Goal: Task Accomplishment & Management: Complete application form

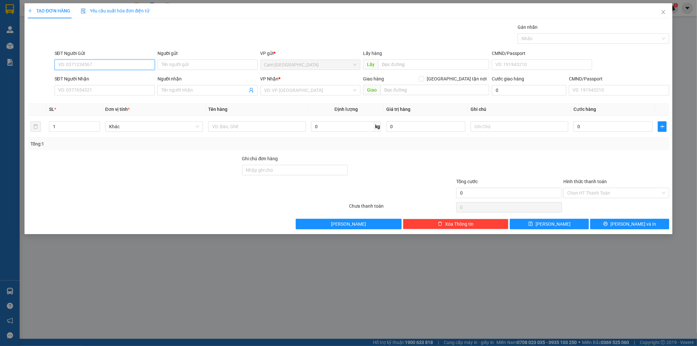
click at [126, 64] on input "SĐT Người Gửi" at bounding box center [105, 64] width 100 height 10
type input "0962540321"
click at [173, 68] on input "Người gửi" at bounding box center [207, 64] width 100 height 10
click at [128, 90] on input "SĐT Người Nhận" at bounding box center [105, 90] width 100 height 10
click at [181, 64] on input "Người gửi" at bounding box center [207, 64] width 100 height 10
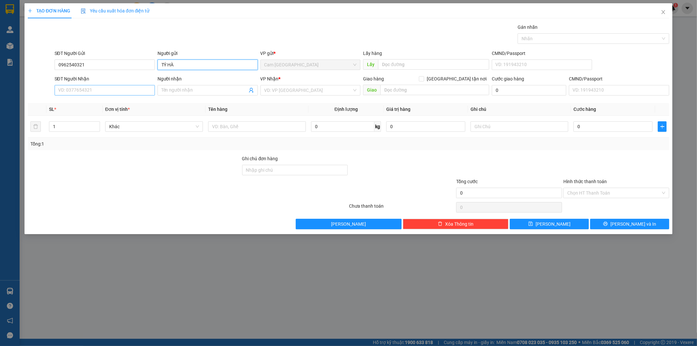
type input "TÝ HÀ"
click at [92, 87] on input "SĐT Người Nhận" at bounding box center [105, 90] width 100 height 10
click at [95, 93] on input "SĐT Người Nhận" at bounding box center [105, 90] width 100 height 10
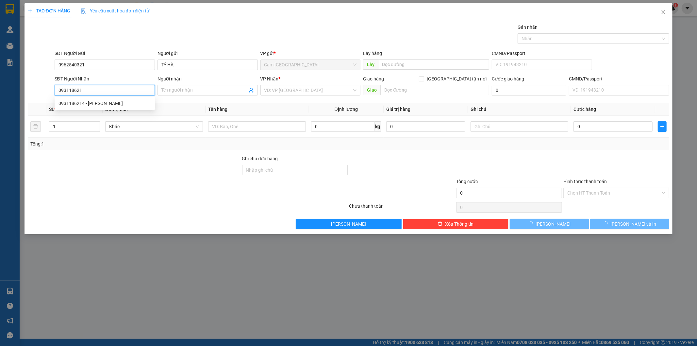
type input "0931186214"
click at [101, 105] on div "0931186214 - [PERSON_NAME]" at bounding box center [104, 103] width 92 height 7
type input "LAN DUNG"
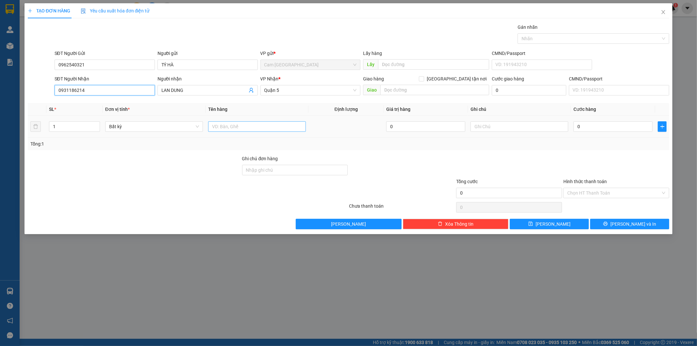
type input "0931186214"
click at [261, 126] on input "text" at bounding box center [257, 126] width 98 height 10
type input "1 CỤC THÙNG"
click at [474, 127] on input "text" at bounding box center [519, 126] width 98 height 10
type input "0905789646"
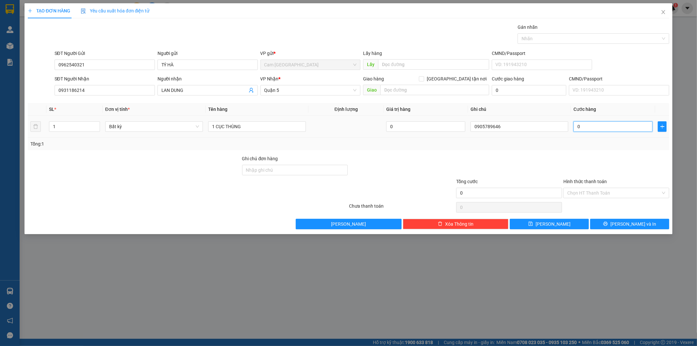
click at [598, 129] on input "0" at bounding box center [612, 126] width 79 height 10
type input "5"
type input "50"
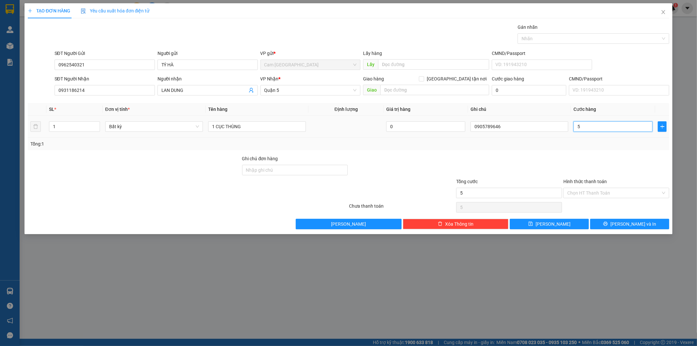
type input "50"
type input "500"
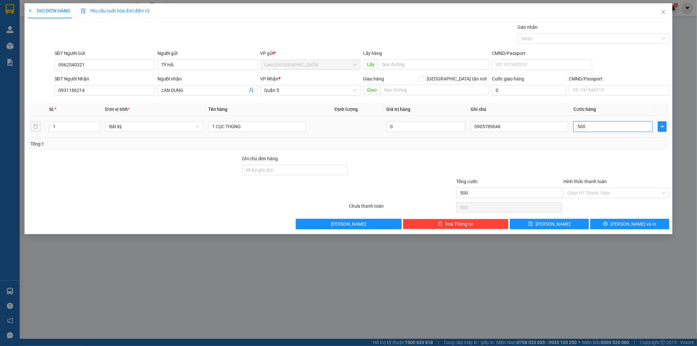
type input "5.000"
type input "50.000"
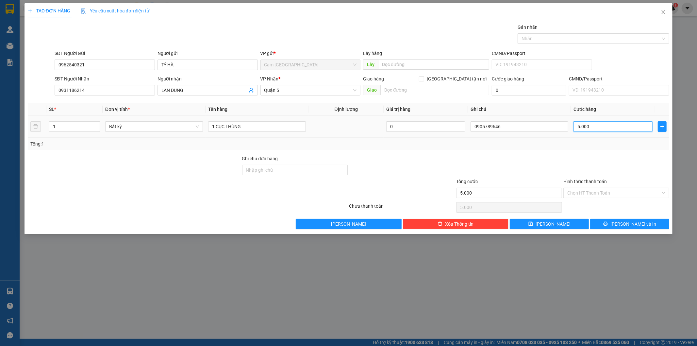
type input "50.000"
click at [589, 192] on input "Hình thức thanh toán" at bounding box center [613, 193] width 93 height 10
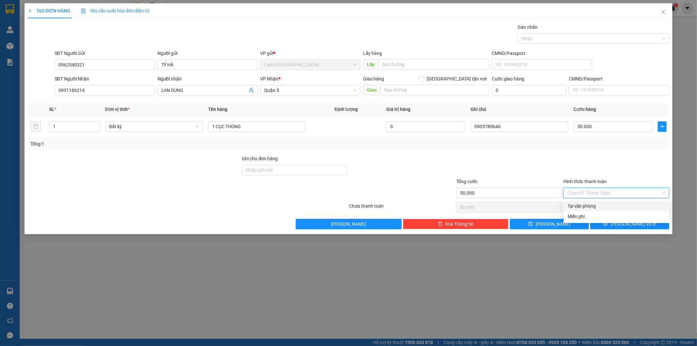
click at [592, 206] on div "Tại văn phòng" at bounding box center [616, 205] width 98 height 7
type input "0"
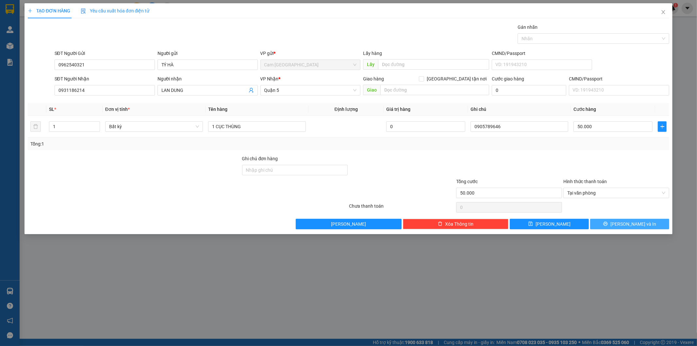
click at [602, 223] on button "[PERSON_NAME] và In" at bounding box center [629, 223] width 79 height 10
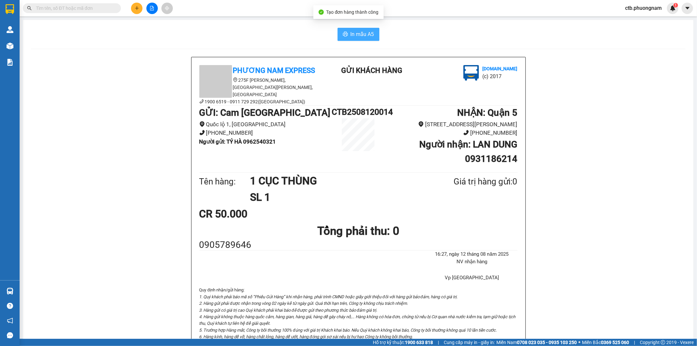
click at [363, 38] on span "In mẫu A5" at bounding box center [362, 34] width 24 height 8
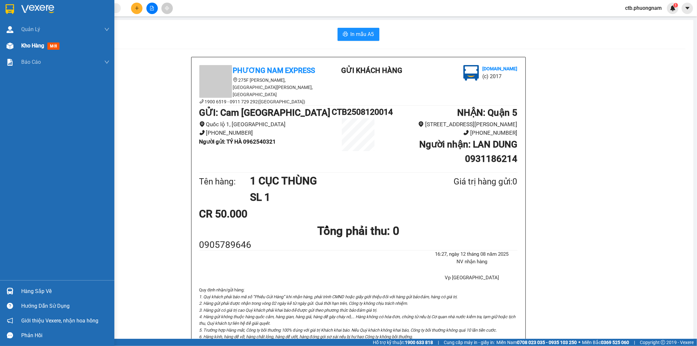
click at [38, 46] on span "Kho hàng" at bounding box center [32, 45] width 23 height 6
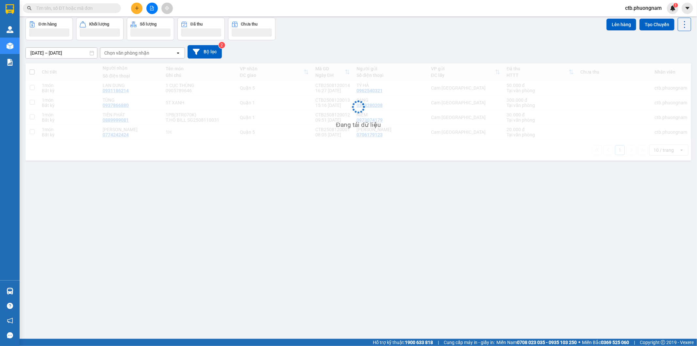
scroll to position [30, 0]
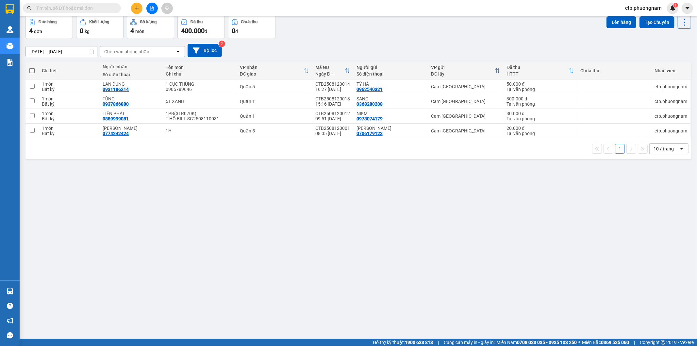
click at [137, 6] on icon "plus" at bounding box center [137, 8] width 5 height 5
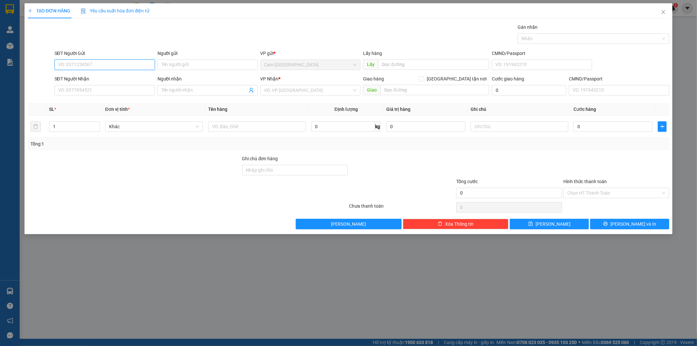
click at [108, 63] on input "SĐT Người Gửi" at bounding box center [105, 64] width 100 height 10
type input "0973426460"
click at [183, 64] on input "Người gửi" at bounding box center [207, 64] width 100 height 10
click at [183, 67] on input "Người gửi" at bounding box center [207, 64] width 100 height 10
type input "[PERSON_NAME]"
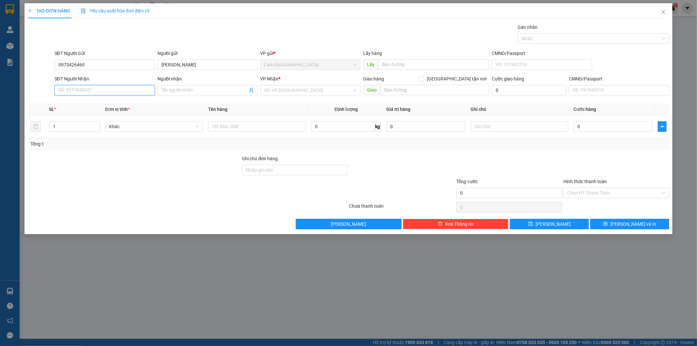
click at [89, 90] on input "SĐT Người Nhận" at bounding box center [105, 90] width 100 height 10
click at [170, 88] on input "Người nhận" at bounding box center [204, 90] width 86 height 7
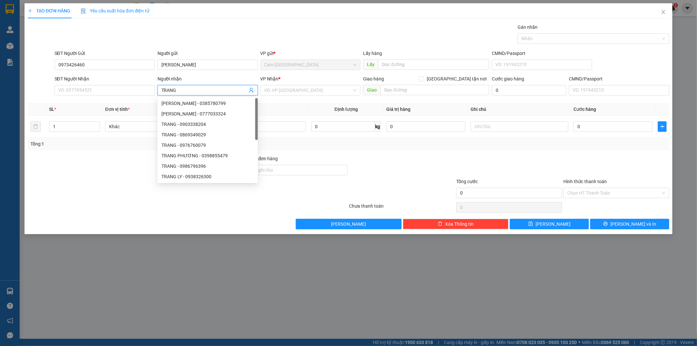
type input "TRANG"
click at [120, 96] on div "SĐT Người Nhận VD: 0377654321" at bounding box center [105, 86] width 100 height 23
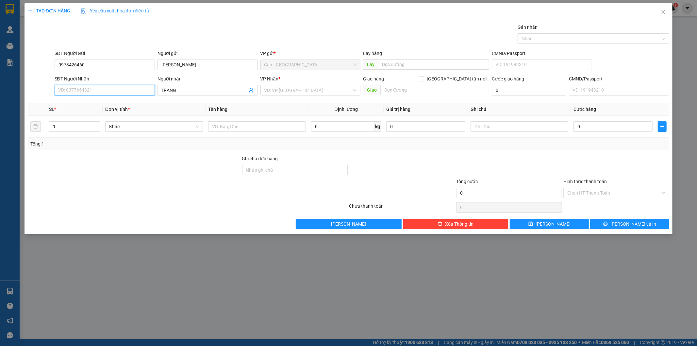
click at [120, 92] on input "SĐT Người Nhận" at bounding box center [105, 90] width 100 height 10
type input "0888319798"
click at [123, 105] on div "0888319798 - TRANG" at bounding box center [104, 103] width 92 height 7
type input "TRANG"
type input "0888319798"
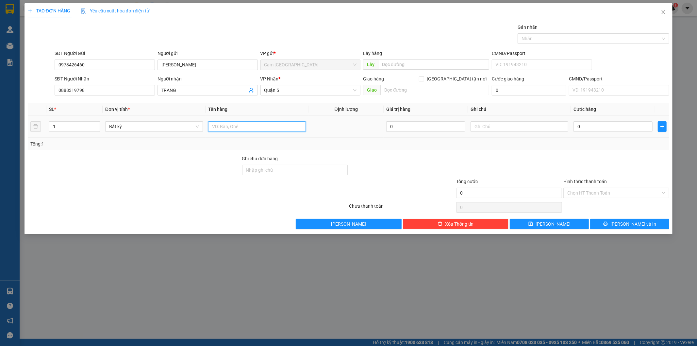
click at [275, 128] on input "text" at bounding box center [257, 126] width 98 height 10
type input "1H"
click at [583, 127] on input "0" at bounding box center [612, 126] width 79 height 10
type input "2"
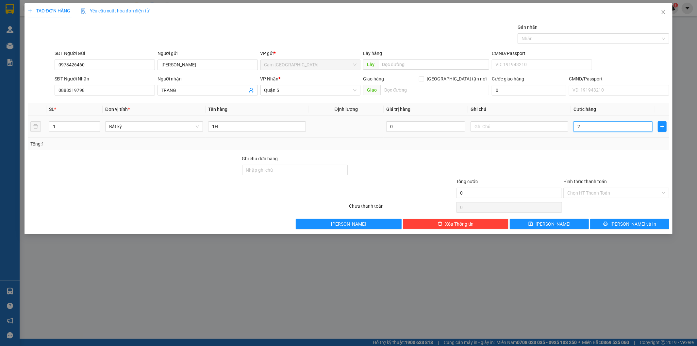
type input "2"
type input "20"
type input "200"
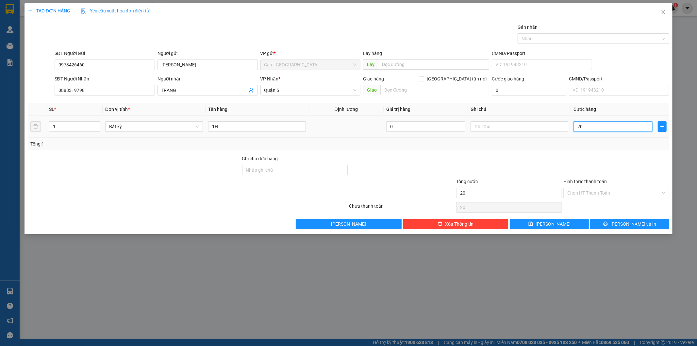
type input "200"
type input "2.000"
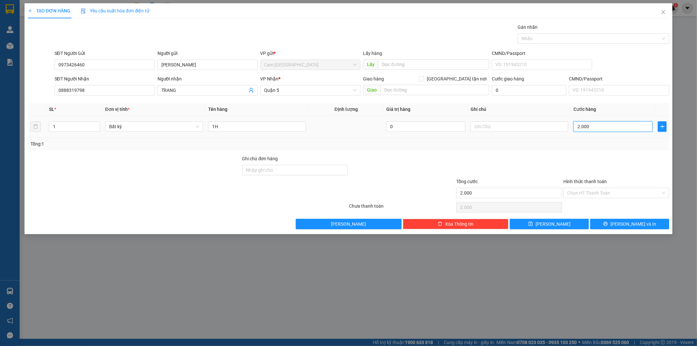
type input "20.000"
click at [594, 195] on input "Hình thức thanh toán" at bounding box center [613, 193] width 93 height 10
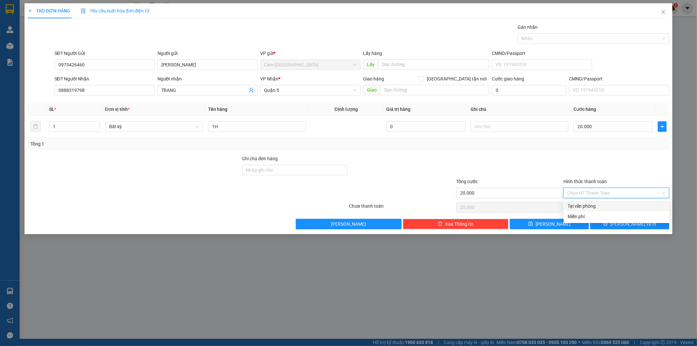
click at [594, 202] on div "Tại văn phòng" at bounding box center [616, 206] width 106 height 10
type input "0"
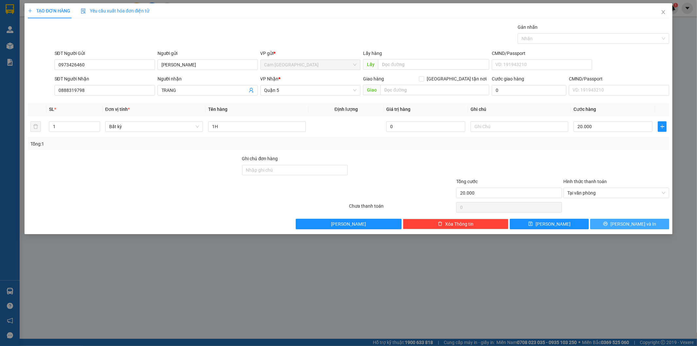
click at [601, 223] on button "[PERSON_NAME] và In" at bounding box center [629, 223] width 79 height 10
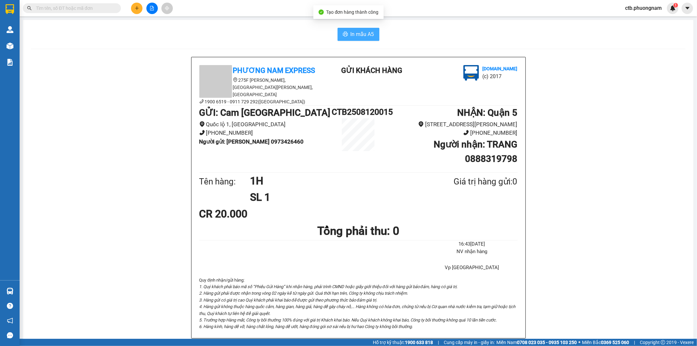
click at [343, 35] on icon "printer" at bounding box center [345, 34] width 5 height 5
click at [138, 10] on icon "plus" at bounding box center [137, 8] width 5 height 5
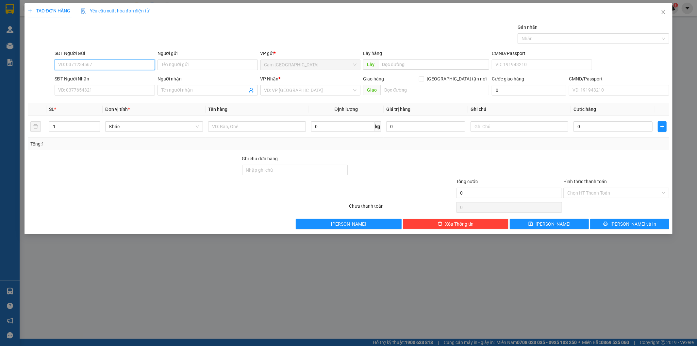
click at [120, 69] on input "SĐT Người Gửi" at bounding box center [105, 64] width 100 height 10
type input "0345345679"
click at [182, 61] on input "Người gửi" at bounding box center [207, 64] width 100 height 10
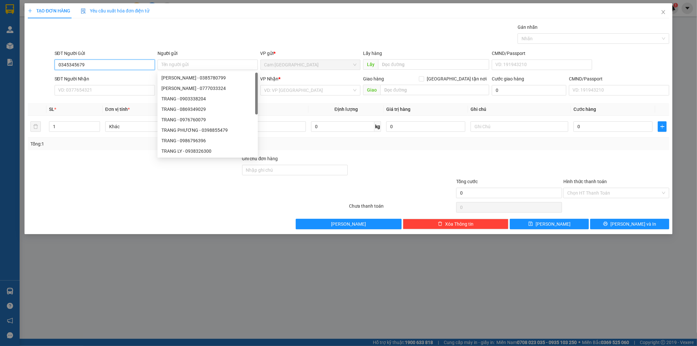
click at [126, 65] on input "0345345679" at bounding box center [105, 64] width 100 height 10
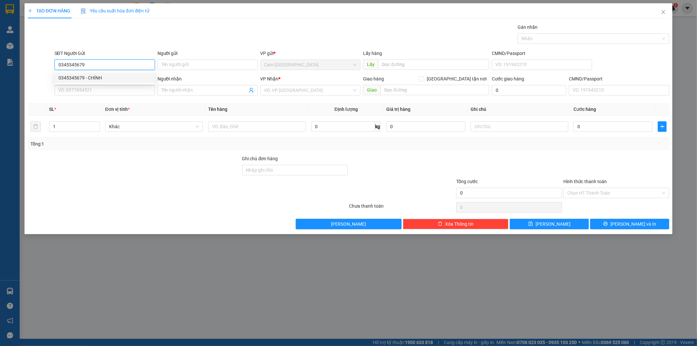
click at [118, 80] on div "0345345679 - CHÍNH" at bounding box center [104, 77] width 92 height 7
type input "CHÍNH"
type input "0926022602"
type input "QUỐC"
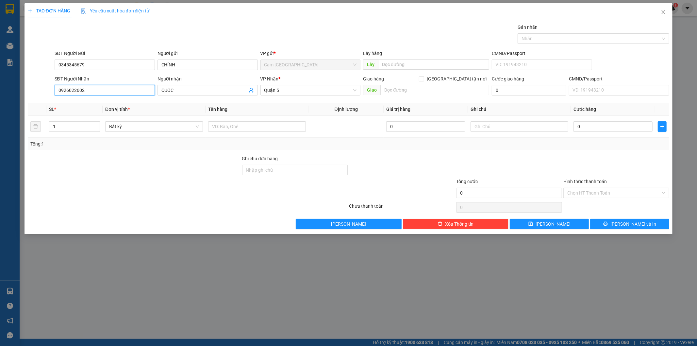
click at [114, 94] on input "0926022602" at bounding box center [105, 90] width 100 height 10
drag, startPoint x: 113, startPoint y: 89, endPoint x: 28, endPoint y: 89, distance: 84.3
click at [28, 89] on div "SĐT Người Nhận 0926022602 Người nhận QUỐC VP Nhận * [GEOGRAPHIC_DATA] tận nơi G…" at bounding box center [348, 86] width 643 height 23
click at [68, 110] on div "0888888176 - DANH" at bounding box center [104, 113] width 92 height 7
type input "0888888176"
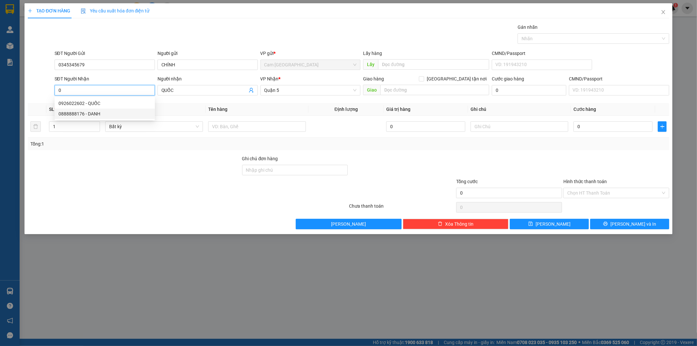
type input "DANH"
type input "0888888176"
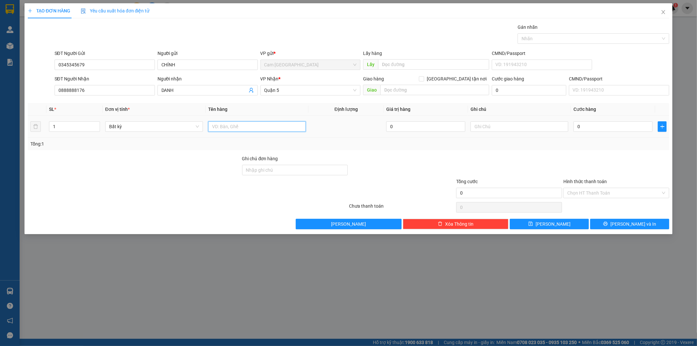
click at [264, 130] on input "text" at bounding box center [257, 126] width 98 height 10
type input "1H"
click at [598, 122] on div "0" at bounding box center [612, 126] width 79 height 13
click at [600, 130] on input "0" at bounding box center [612, 126] width 79 height 10
type input "2"
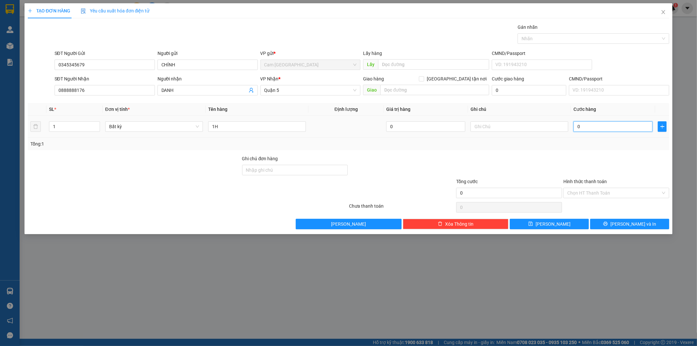
type input "2"
type input "20"
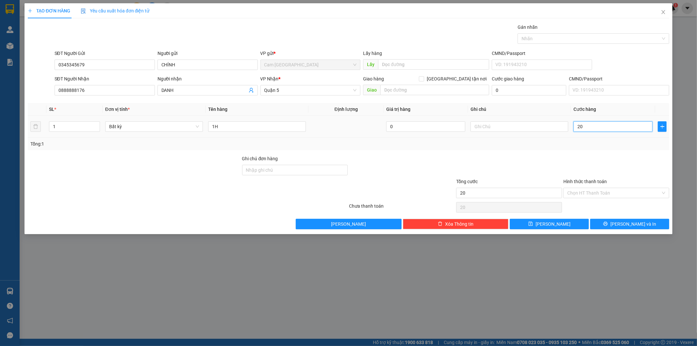
type input "200"
type input "2.000"
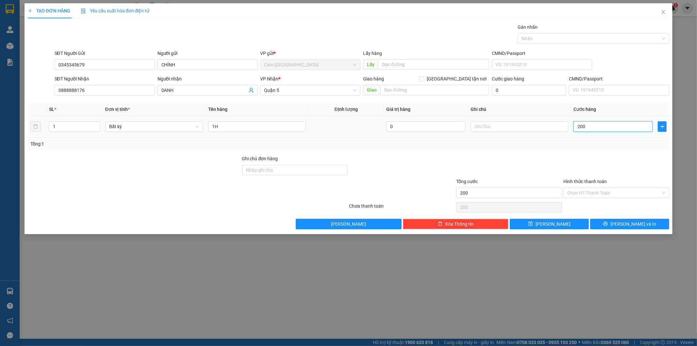
type input "2.000"
type input "20.000"
type input "200.000"
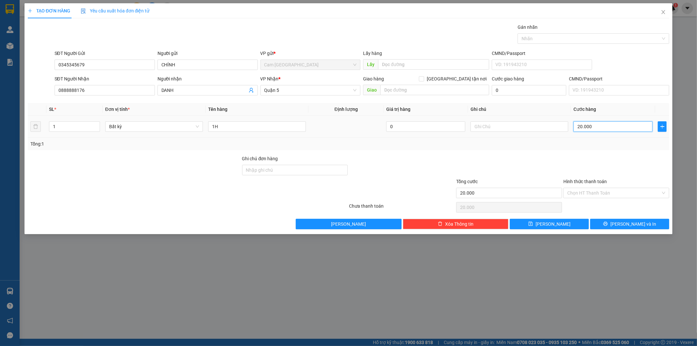
type input "200.000"
type input "20.000"
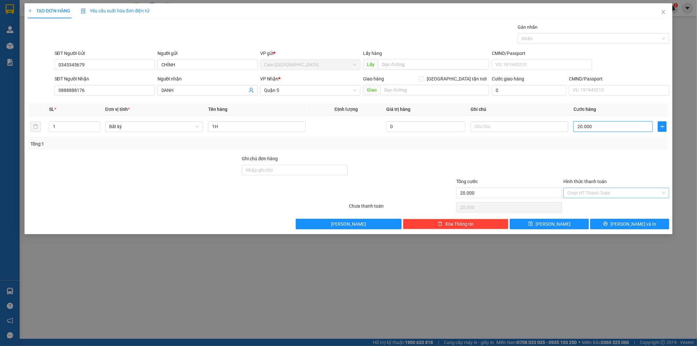
type input "20.000"
click at [586, 193] on input "Hình thức thanh toán" at bounding box center [613, 193] width 93 height 10
click at [589, 208] on div "Tại văn phòng" at bounding box center [616, 205] width 98 height 7
type input "0"
click at [613, 221] on button "[PERSON_NAME] và In" at bounding box center [629, 223] width 79 height 10
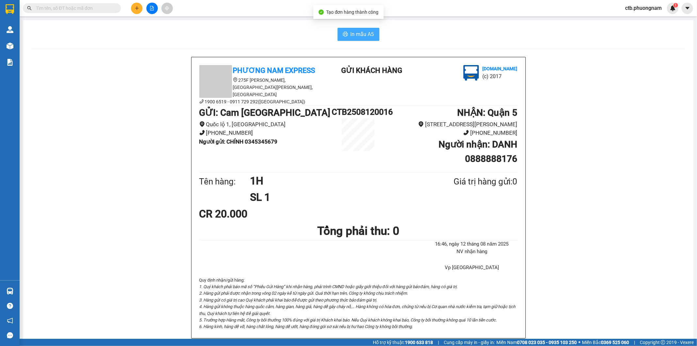
click at [356, 37] on span "In mẫu A5" at bounding box center [362, 34] width 24 height 8
click at [81, 8] on input "text" at bounding box center [74, 8] width 77 height 7
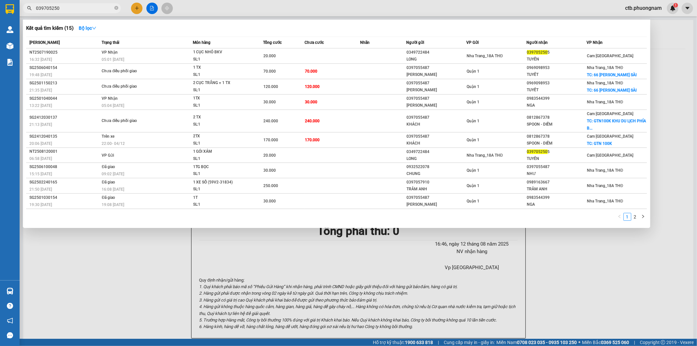
type input "0397052505"
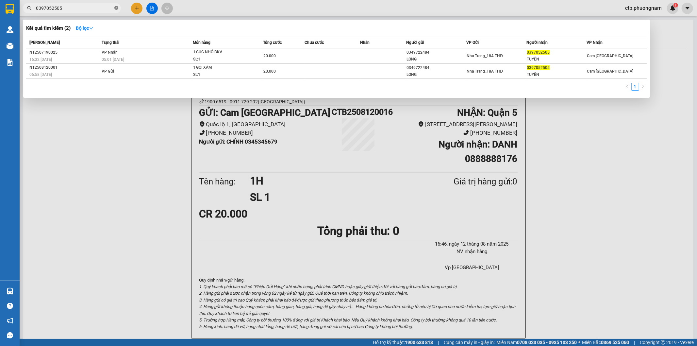
click at [116, 5] on span at bounding box center [116, 8] width 4 height 6
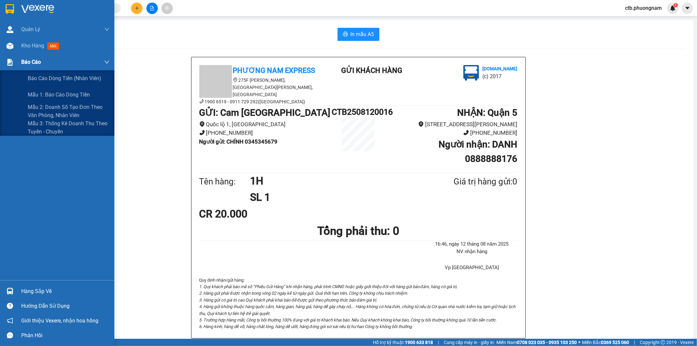
click at [14, 54] on div "Báo cáo" at bounding box center [57, 62] width 114 height 16
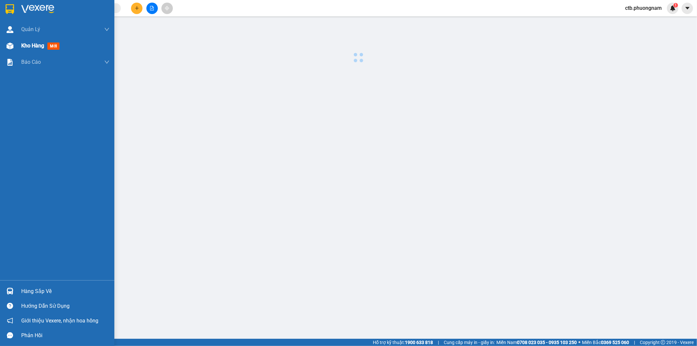
click at [8, 40] on div at bounding box center [9, 45] width 11 height 11
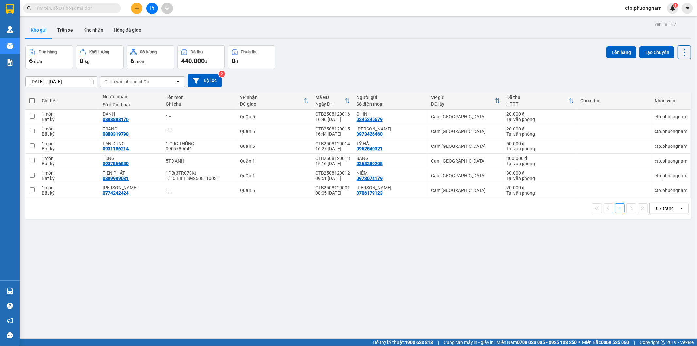
drag, startPoint x: 686, startPoint y: 122, endPoint x: 229, endPoint y: 290, distance: 486.8
click at [226, 283] on div "ver 1.8.137 Kho gửi Trên xe Kho nhận Hàng đã giao Đơn hàng 6 đơn Khối lượng 0 k…" at bounding box center [358, 193] width 670 height 346
click at [132, 9] on button at bounding box center [136, 8] width 11 height 11
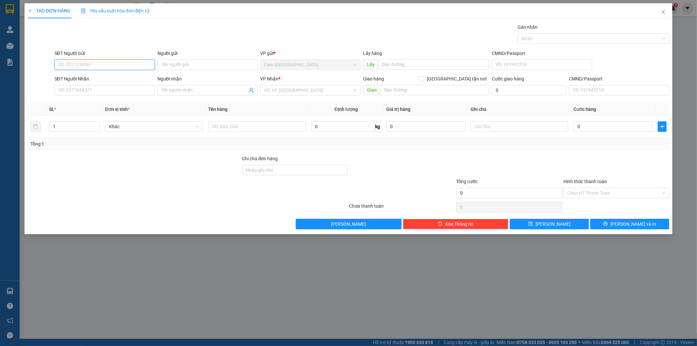
click at [123, 68] on input "SĐT Người Gửi" at bounding box center [105, 64] width 100 height 10
type input "0334261371"
click at [120, 73] on div "0334261371 0334261371 - HIỂN" at bounding box center [105, 77] width 100 height 13
click at [121, 77] on div "SĐT Người Nhận" at bounding box center [105, 78] width 100 height 7
click at [121, 85] on input "SĐT Người Nhận" at bounding box center [105, 90] width 100 height 10
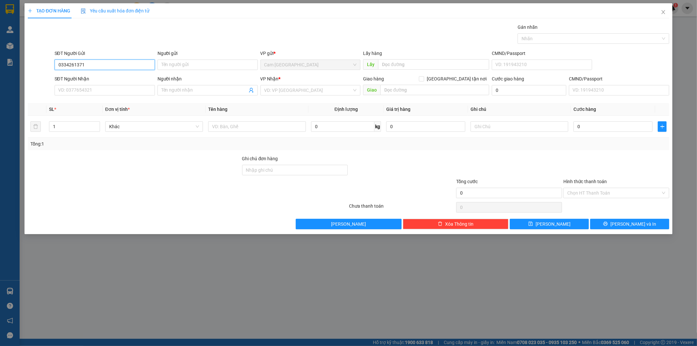
drag, startPoint x: 108, startPoint y: 63, endPoint x: 106, endPoint y: 76, distance: 13.6
click at [108, 63] on input "0334261371" at bounding box center [105, 64] width 100 height 10
click at [106, 81] on div "0334261371 - HIỂN" at bounding box center [104, 77] width 92 height 7
type input "HIỂN"
type input "0935806621"
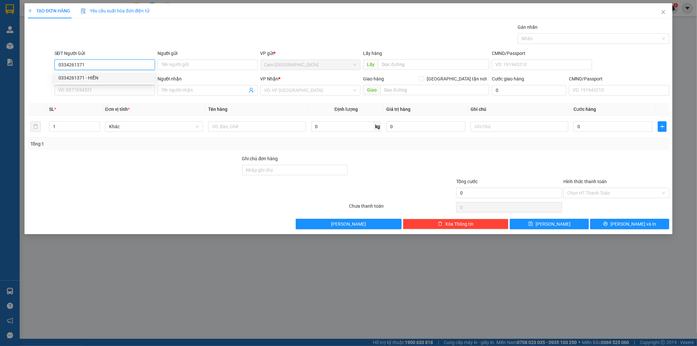
type input "HUYỀN"
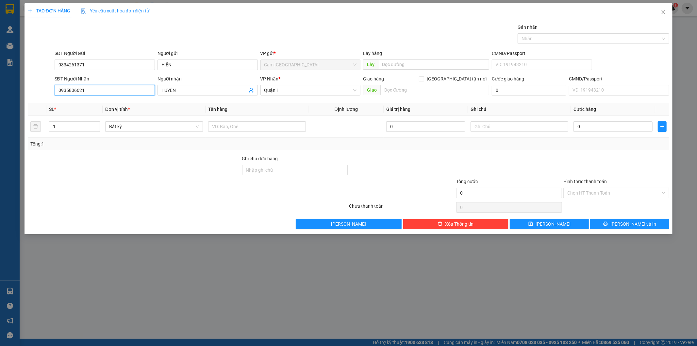
drag, startPoint x: 109, startPoint y: 89, endPoint x: 16, endPoint y: 92, distance: 92.8
click at [17, 91] on div "TẠO ĐƠN HÀNG Yêu cầu xuất hóa đơn điện tử Transit Pickup Surcharge Ids Transit …" at bounding box center [348, 173] width 697 height 346
type input "0978381457"
drag, startPoint x: 178, startPoint y: 89, endPoint x: 156, endPoint y: 96, distance: 23.6
click at [158, 95] on span "HUYỀN" at bounding box center [207, 90] width 100 height 10
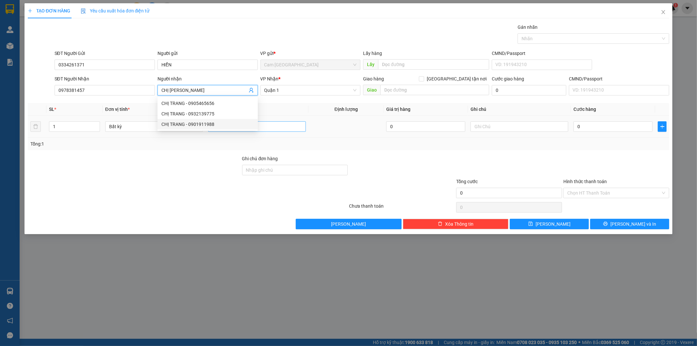
type input "CHỊ [PERSON_NAME]"
click at [267, 128] on input "text" at bounding box center [257, 126] width 98 height 10
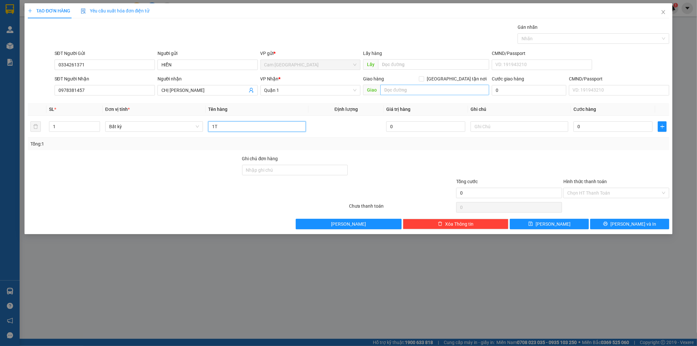
type input "1T"
click at [429, 88] on input "text" at bounding box center [434, 90] width 109 height 10
type input "40KGTN-41/43 [PERSON_NAME] VÕ THỊ SÁU-Q.3"
click at [533, 91] on input "0" at bounding box center [529, 90] width 74 height 10
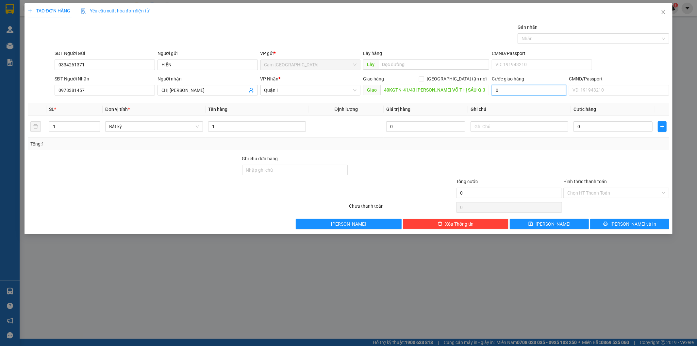
scroll to position [0, 0]
type input "4"
type input "40"
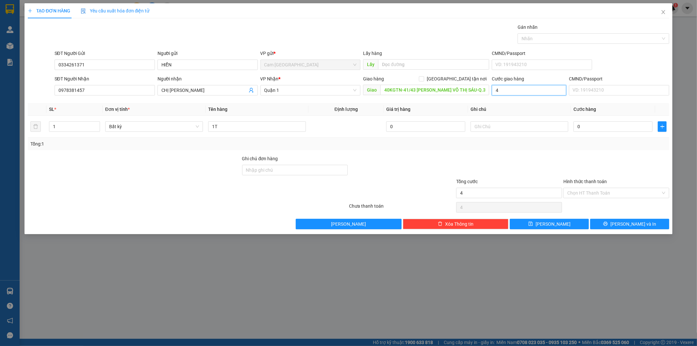
type input "40"
type input "400"
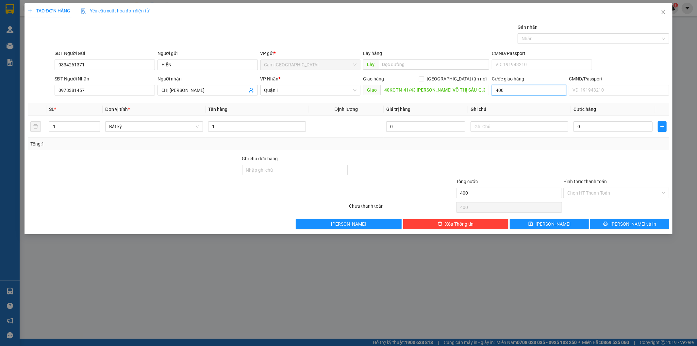
type input "4.000"
type input "40.000"
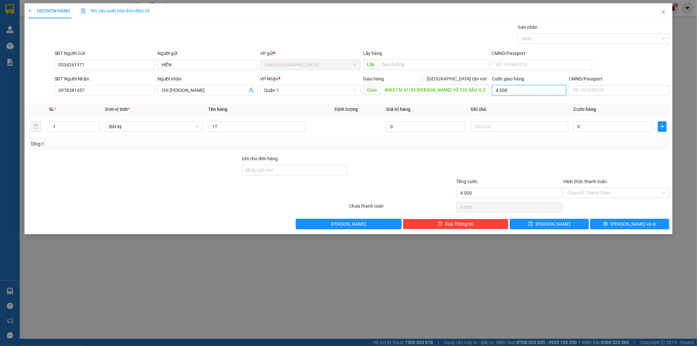
type input "40.000"
type input "400.000"
type input "40.000"
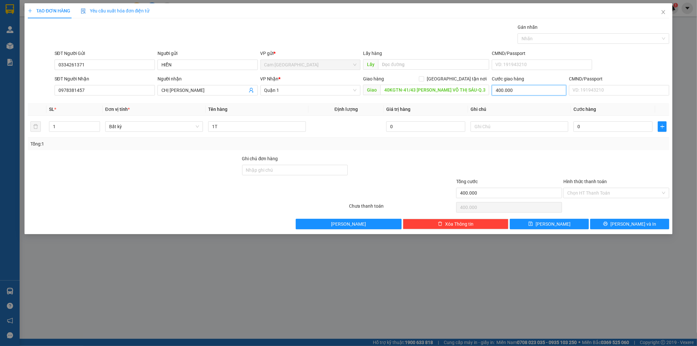
type input "40.000"
click at [616, 129] on input "0" at bounding box center [612, 126] width 79 height 10
type input "4"
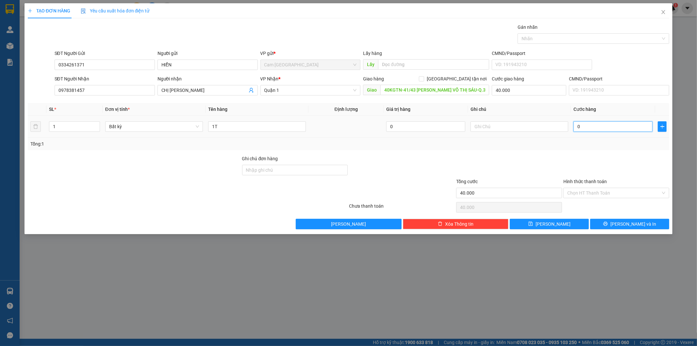
type input "40.004"
type input "40"
type input "40.040"
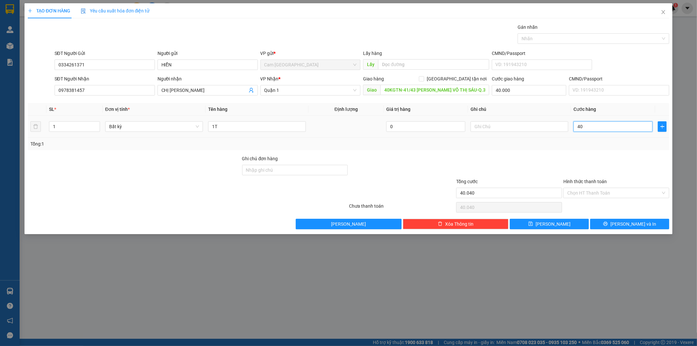
type input "400"
type input "40.400"
type input "4.000"
type input "44.000"
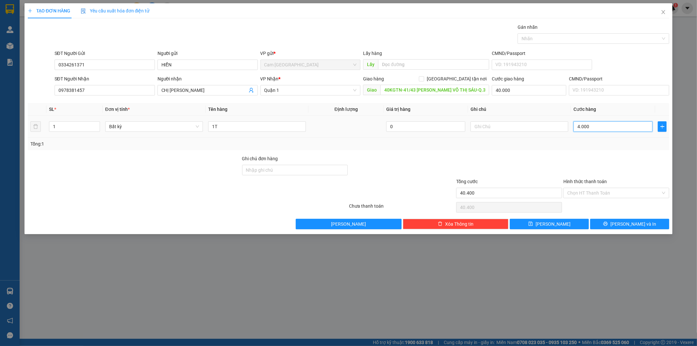
type input "44.000"
type input "40.000"
type input "80.000"
type input "40.000"
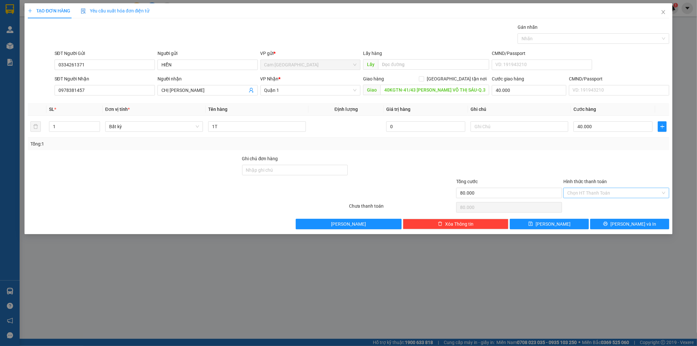
click at [620, 193] on input "Hình thức thanh toán" at bounding box center [613, 193] width 93 height 10
click at [615, 203] on div "Tại văn phòng" at bounding box center [616, 205] width 98 height 7
type input "0"
drag, startPoint x: 617, startPoint y: 223, endPoint x: 600, endPoint y: 230, distance: 18.2
click at [607, 224] on icon "printer" at bounding box center [605, 223] width 4 height 4
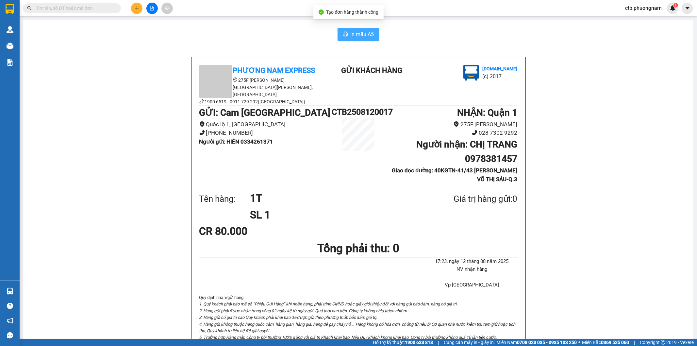
click at [343, 36] on icon "printer" at bounding box center [345, 34] width 5 height 5
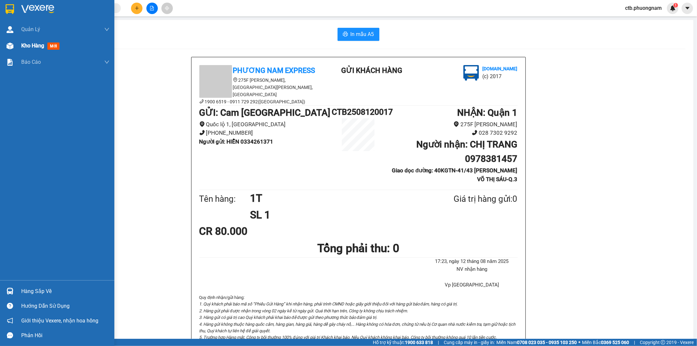
click at [12, 42] on img at bounding box center [10, 45] width 7 height 7
